Goal: Go to known website: Access a specific website the user already knows

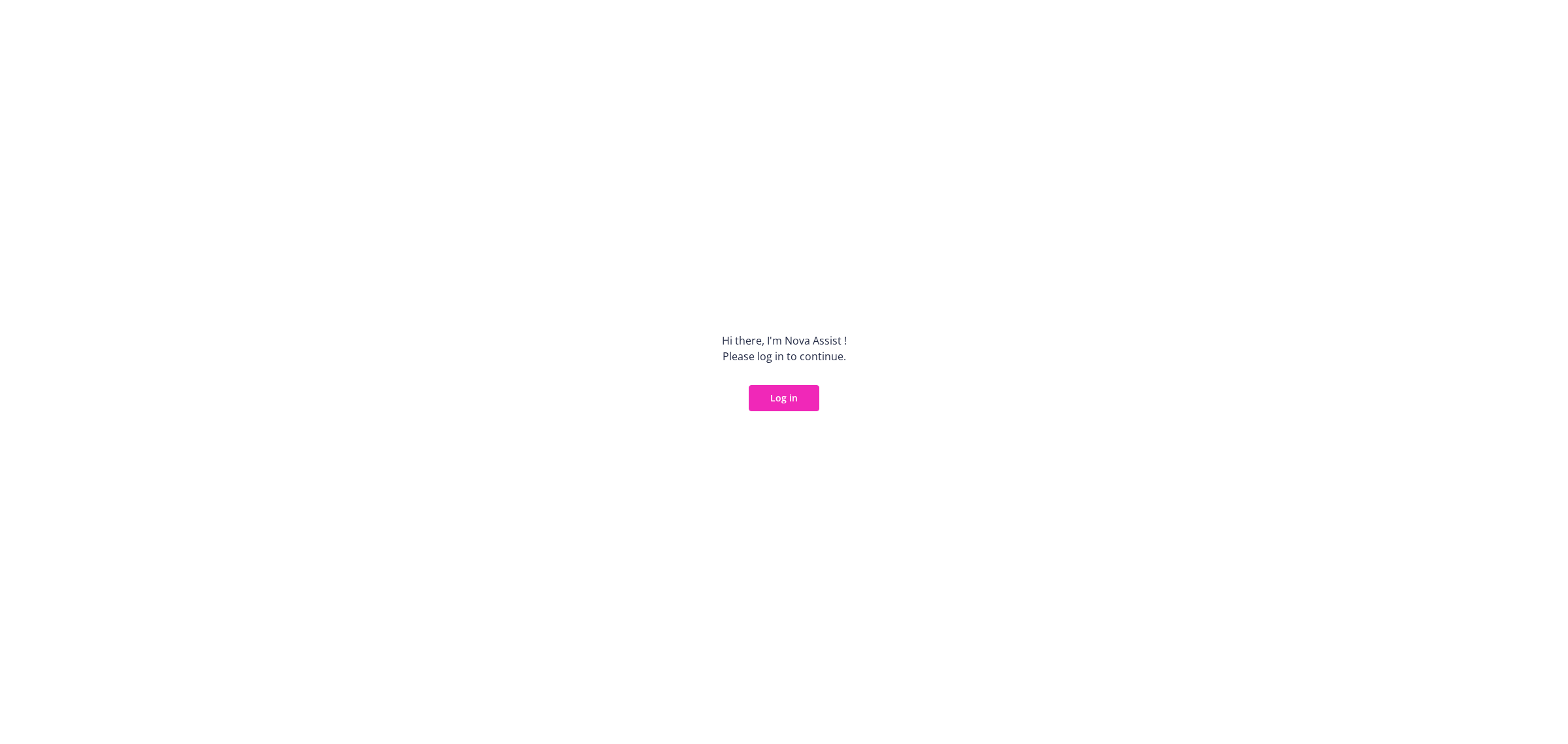
click at [801, 397] on button "Log in" at bounding box center [784, 398] width 70 height 26
